Goal: Task Accomplishment & Management: Use online tool/utility

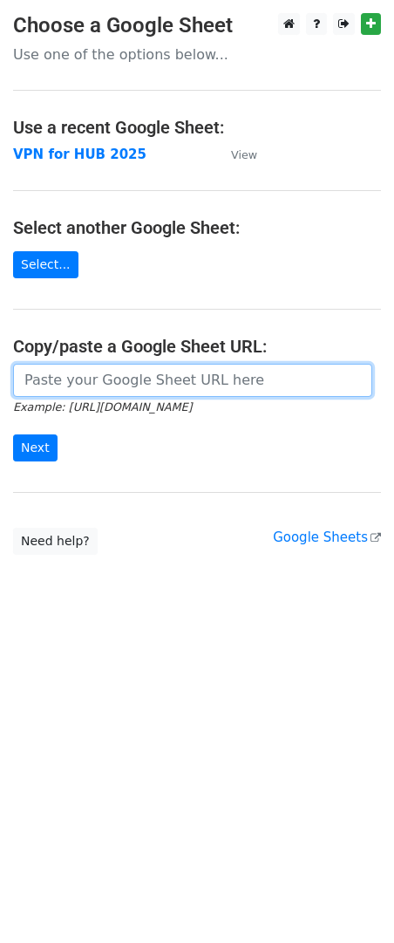
click at [43, 379] on input "url" at bounding box center [192, 380] width 359 height 33
paste input "[URL][DOMAIN_NAME]"
type input "[URL][DOMAIN_NAME]"
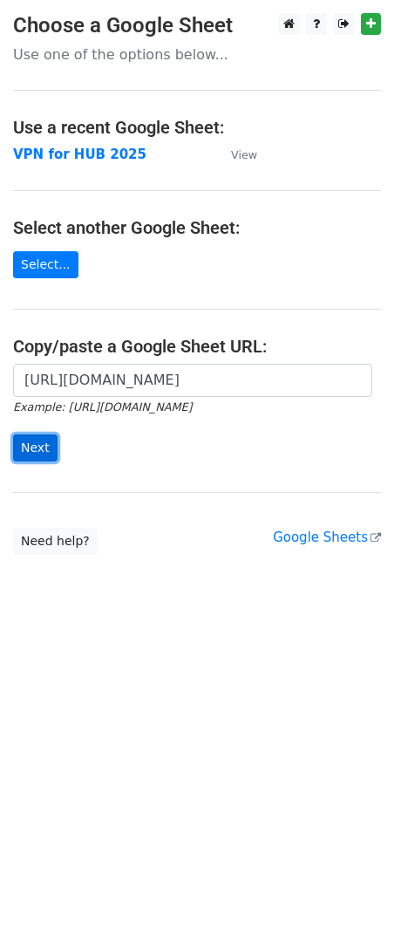
click at [35, 448] on input "Next" at bounding box center [35, 447] width 44 height 27
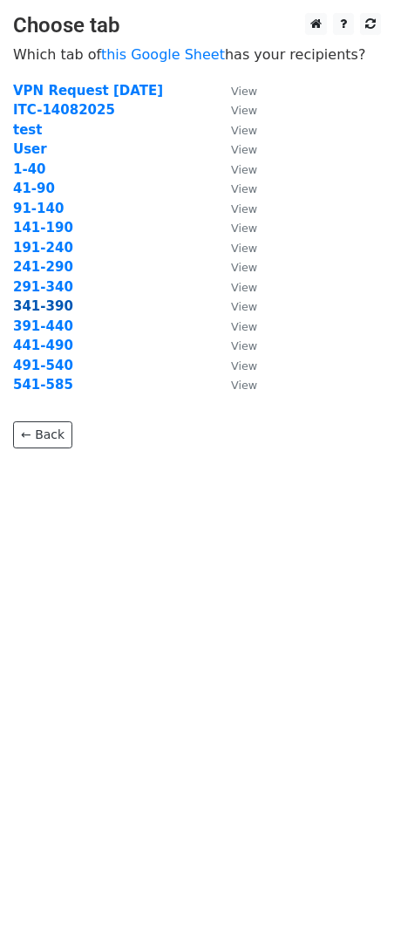
click at [23, 310] on strong "341-390" at bounding box center [43, 306] width 60 height 16
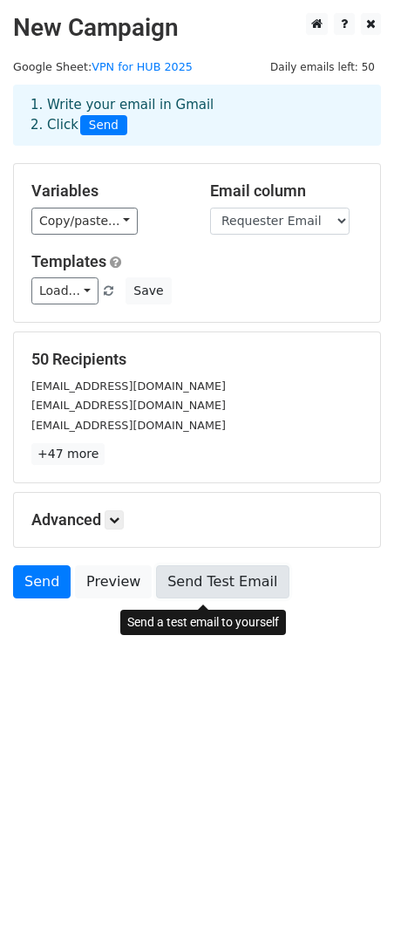
click at [205, 592] on link "Send Test Email" at bounding box center [222, 581] width 133 height 33
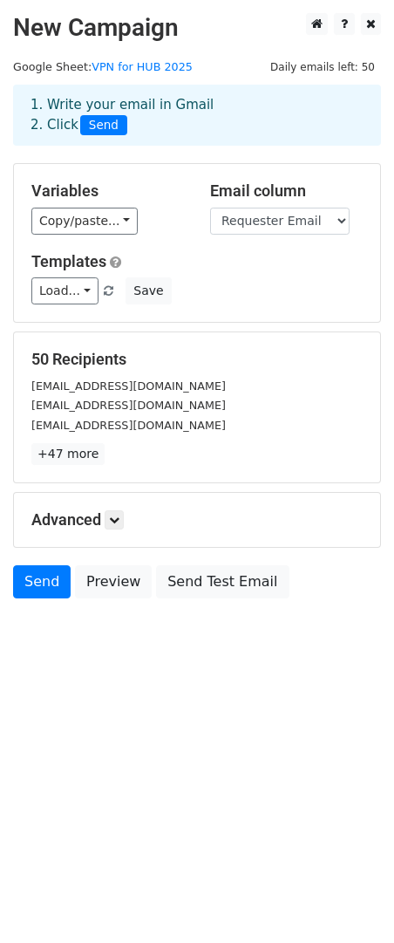
click at [157, 201] on h5 "Variables" at bounding box center [107, 190] width 153 height 19
click at [33, 590] on link "Send" at bounding box center [42, 581] width 58 height 33
